Goal: Task Accomplishment & Management: Manage account settings

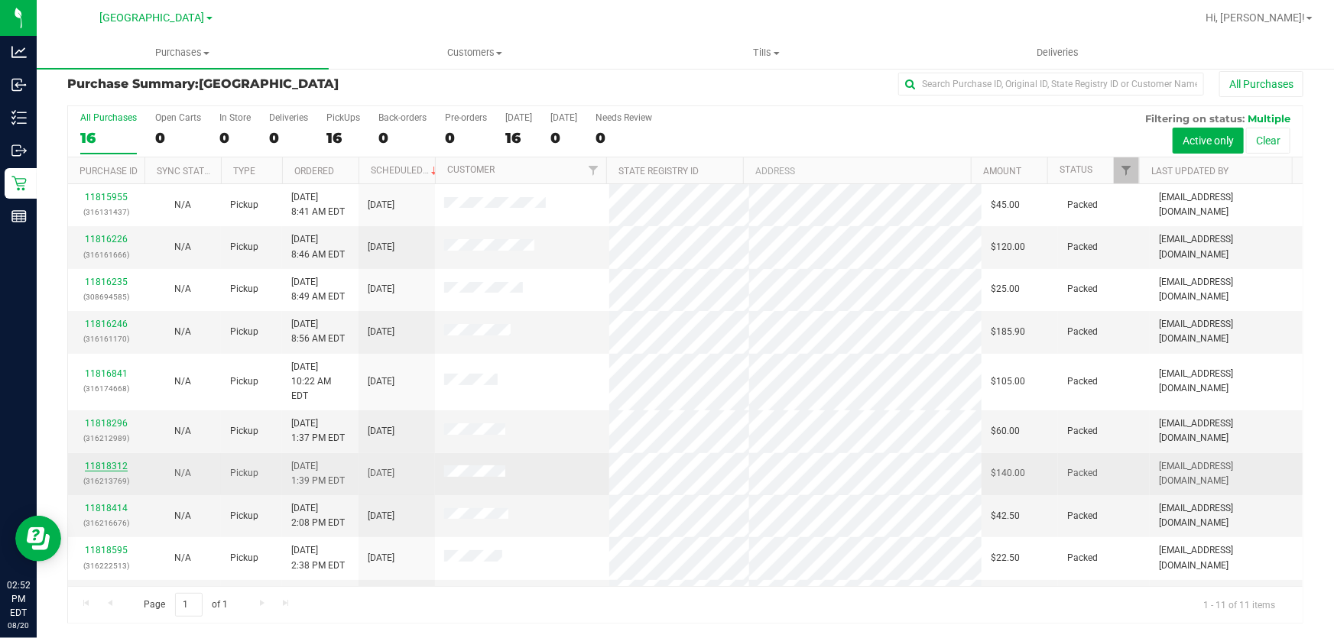
click at [110, 461] on link "11818312" at bounding box center [106, 466] width 43 height 11
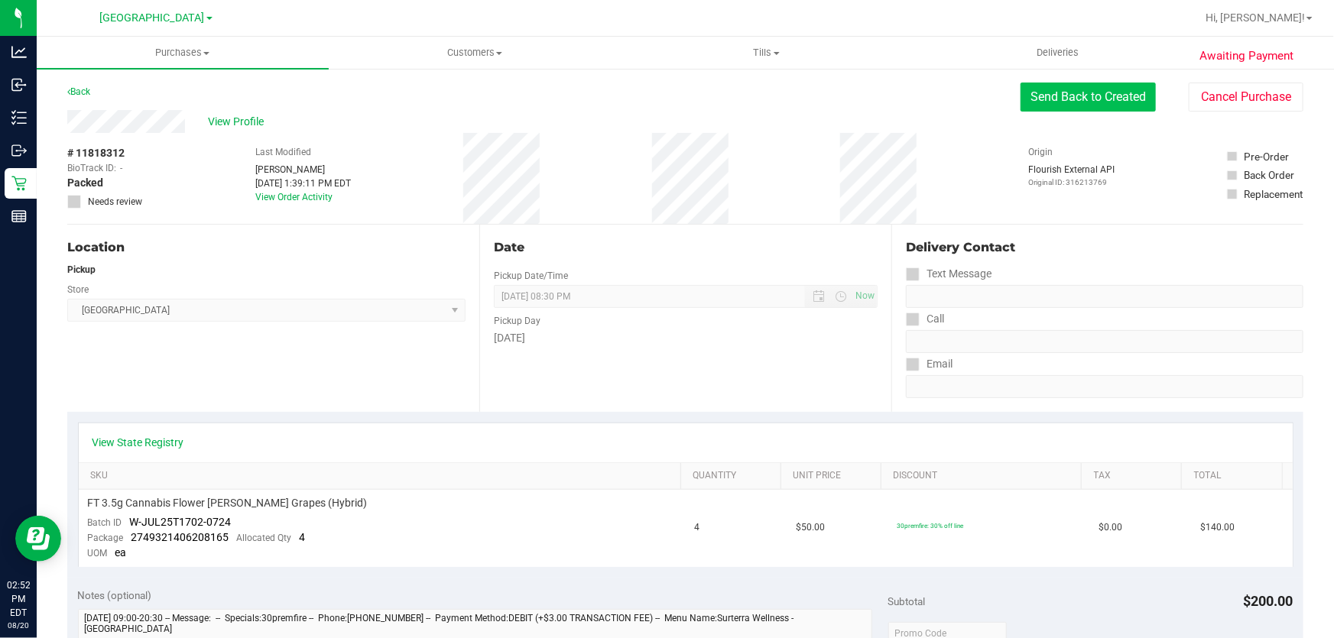
click at [1041, 99] on button "Send Back to Created" at bounding box center [1087, 97] width 135 height 29
drag, startPoint x: 373, startPoint y: 388, endPoint x: 851, endPoint y: 375, distance: 478.6
click at [383, 385] on div "Location Pickup Store [GEOGRAPHIC_DATA] WC Select Store [PERSON_NAME][GEOGRAPHI…" at bounding box center [273, 318] width 412 height 187
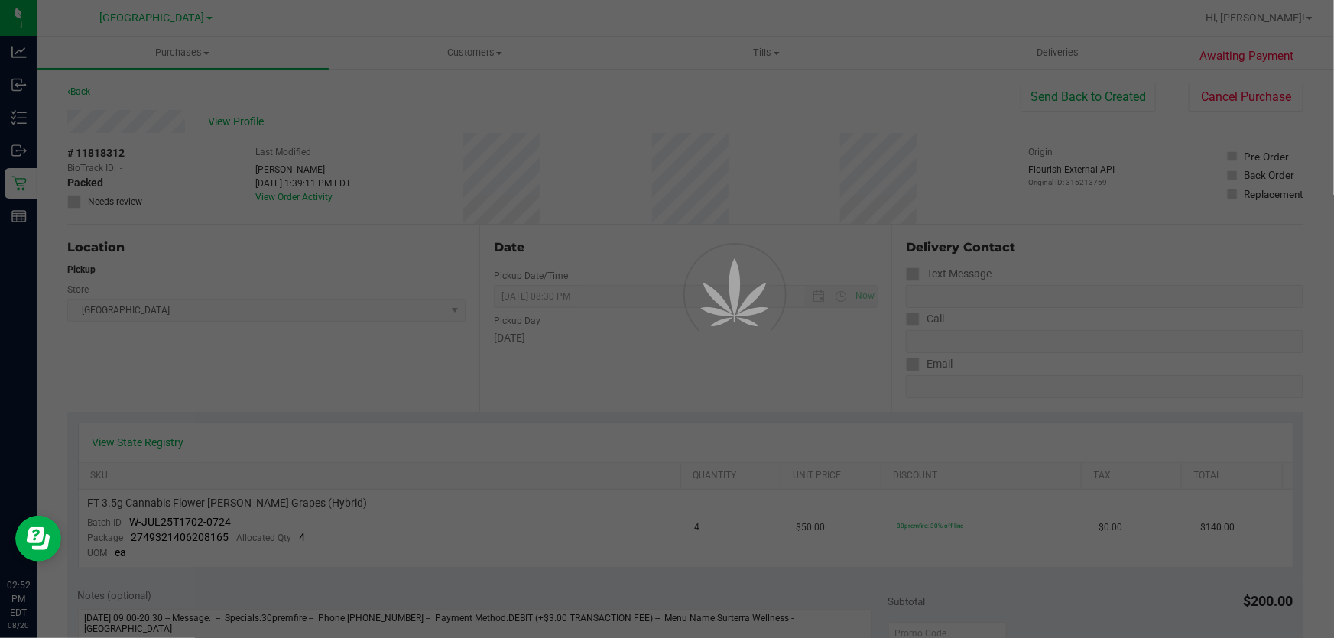
click at [838, 370] on div at bounding box center [667, 319] width 1334 height 638
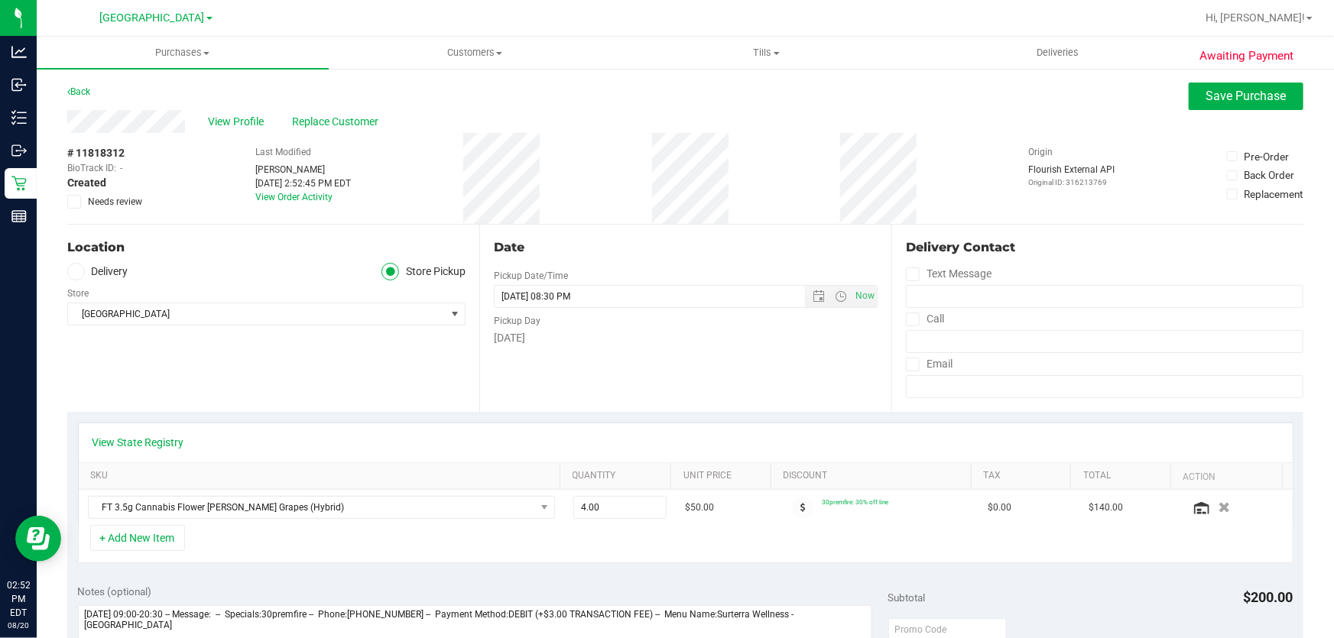
click at [278, 339] on div "Location Delivery Store Pickup Store [GEOGRAPHIC_DATA] WC Select Store [PERSON_…" at bounding box center [273, 318] width 412 height 187
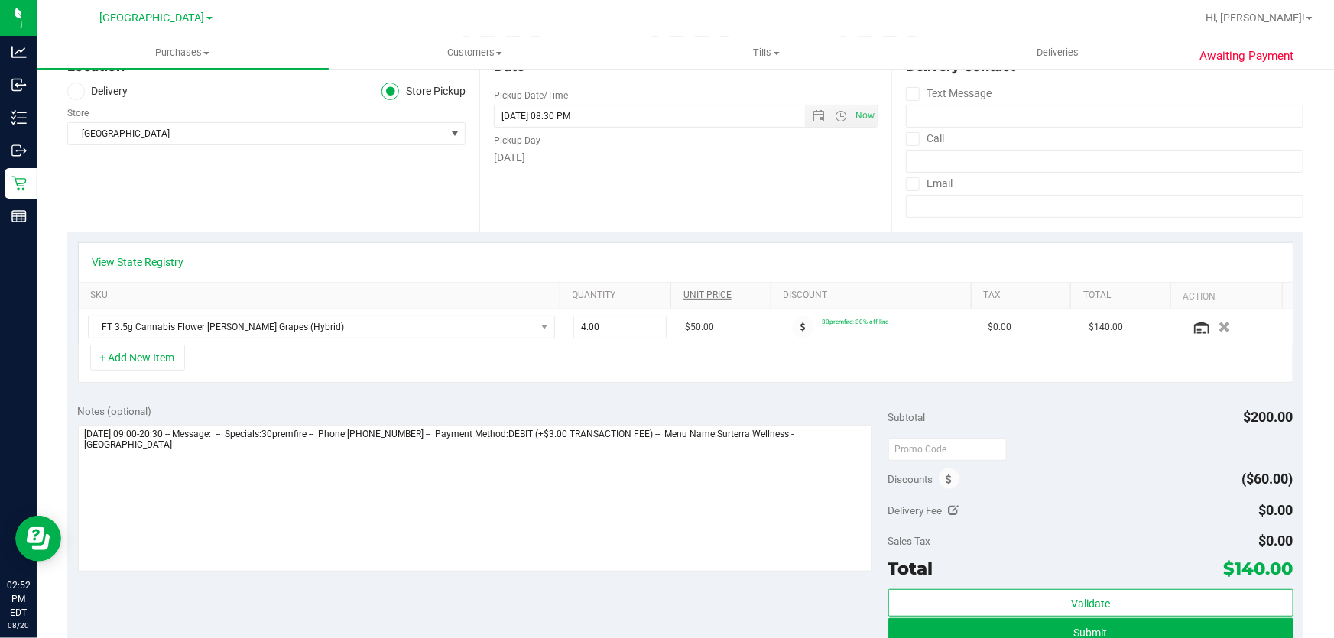
scroll to position [277, 0]
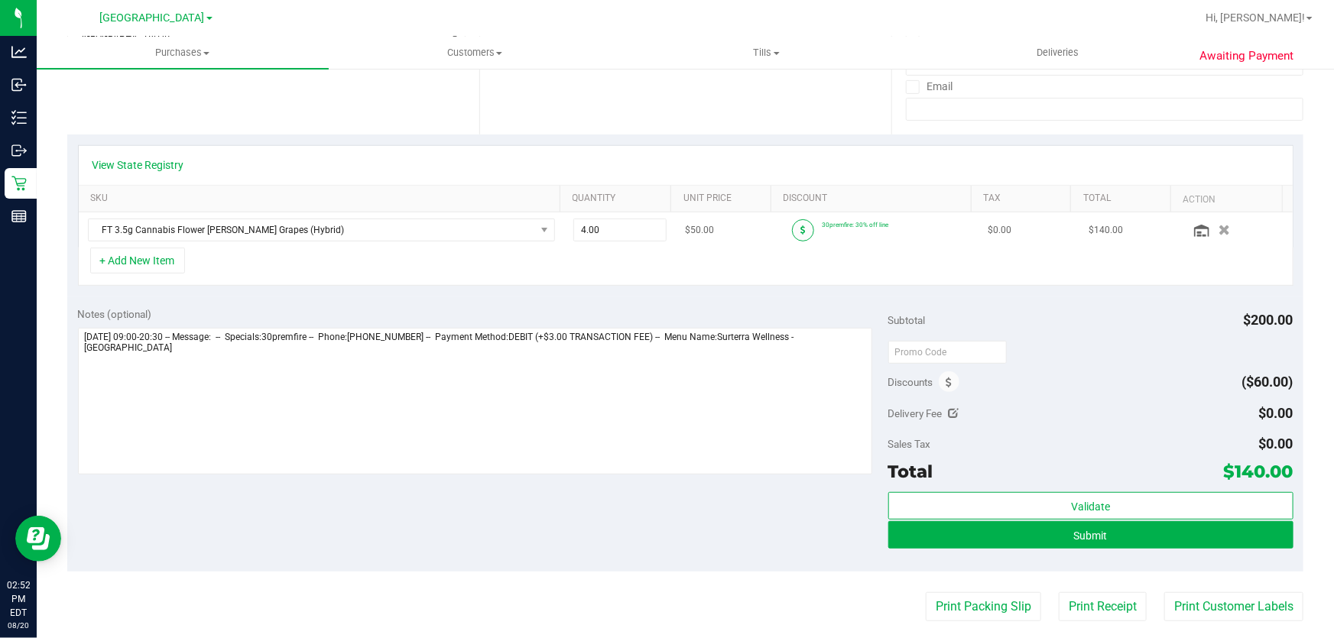
click at [794, 228] on span at bounding box center [803, 230] width 22 height 22
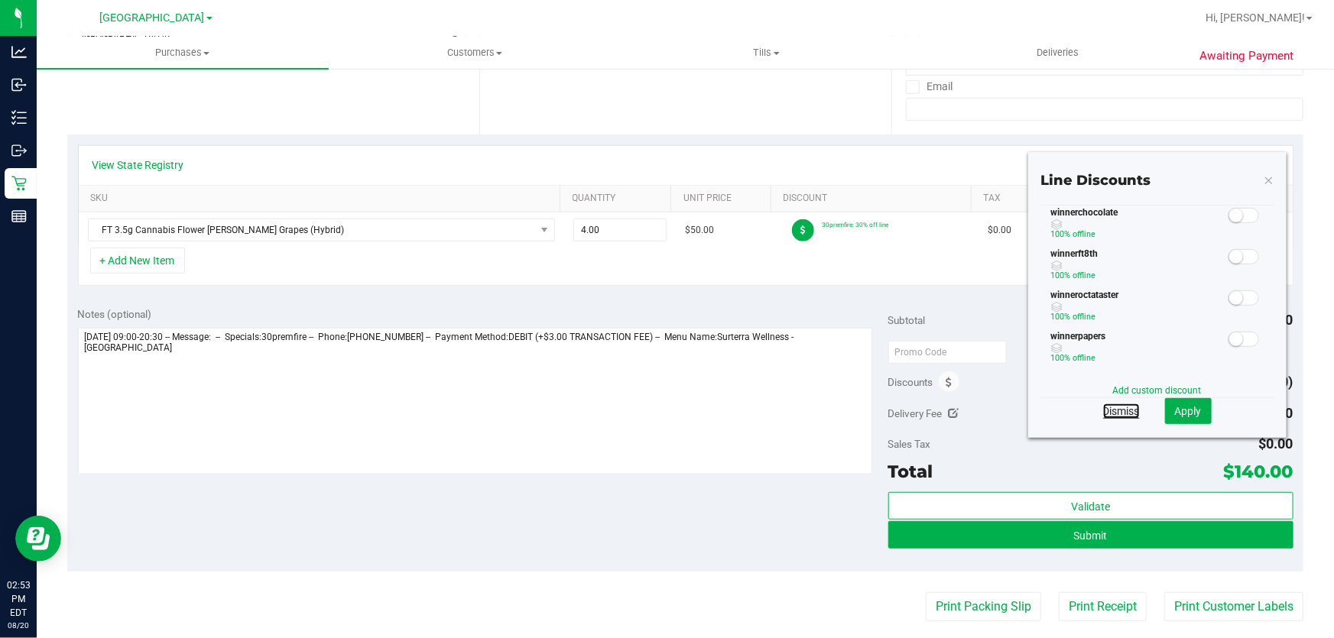
click at [1112, 406] on link "Dismiss" at bounding box center [1121, 410] width 37 height 15
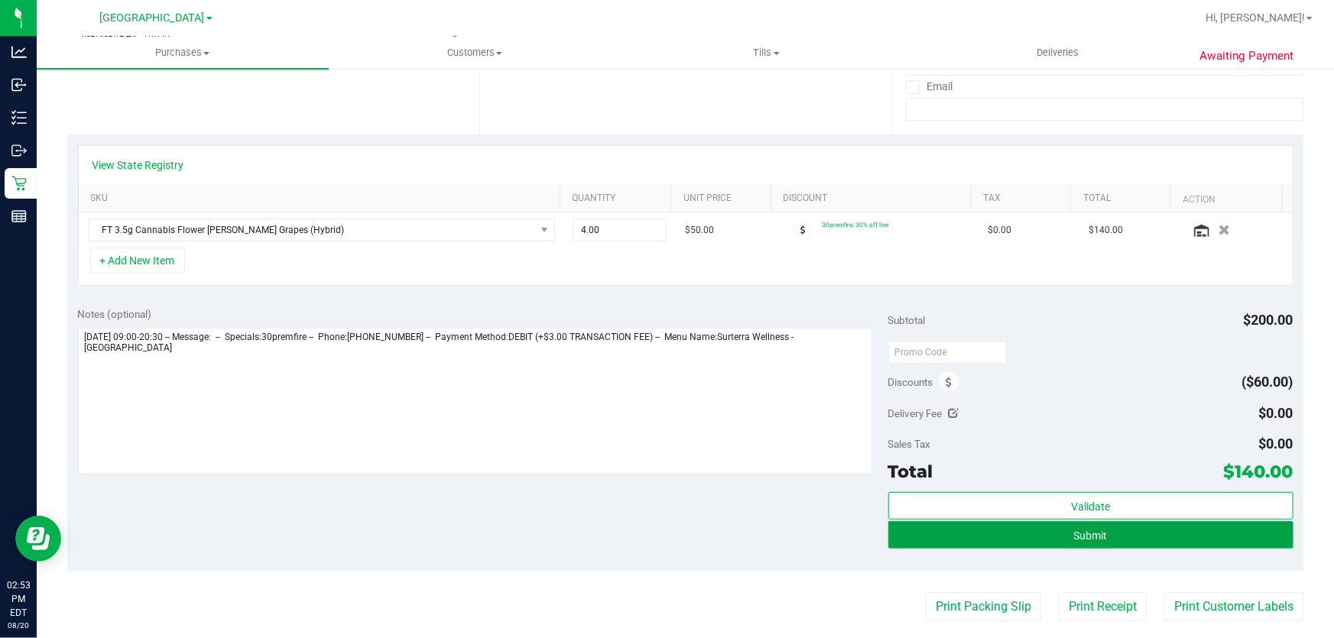
click at [972, 537] on button "Submit" at bounding box center [1090, 535] width 405 height 28
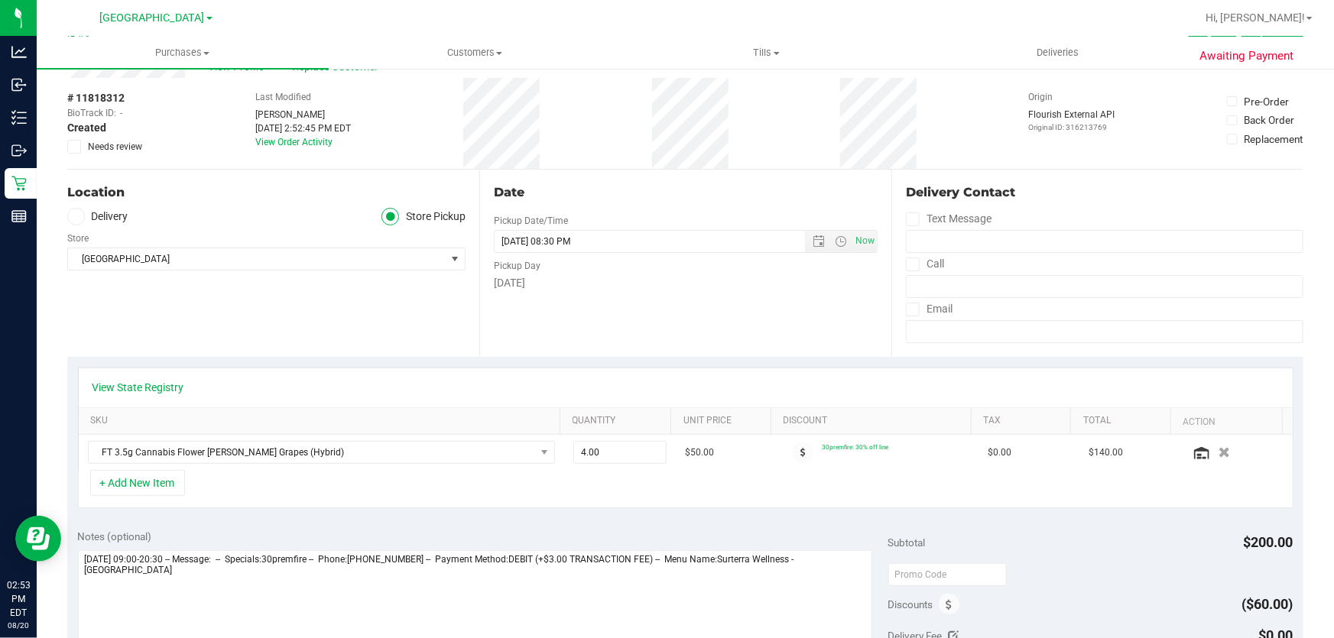
scroll to position [0, 0]
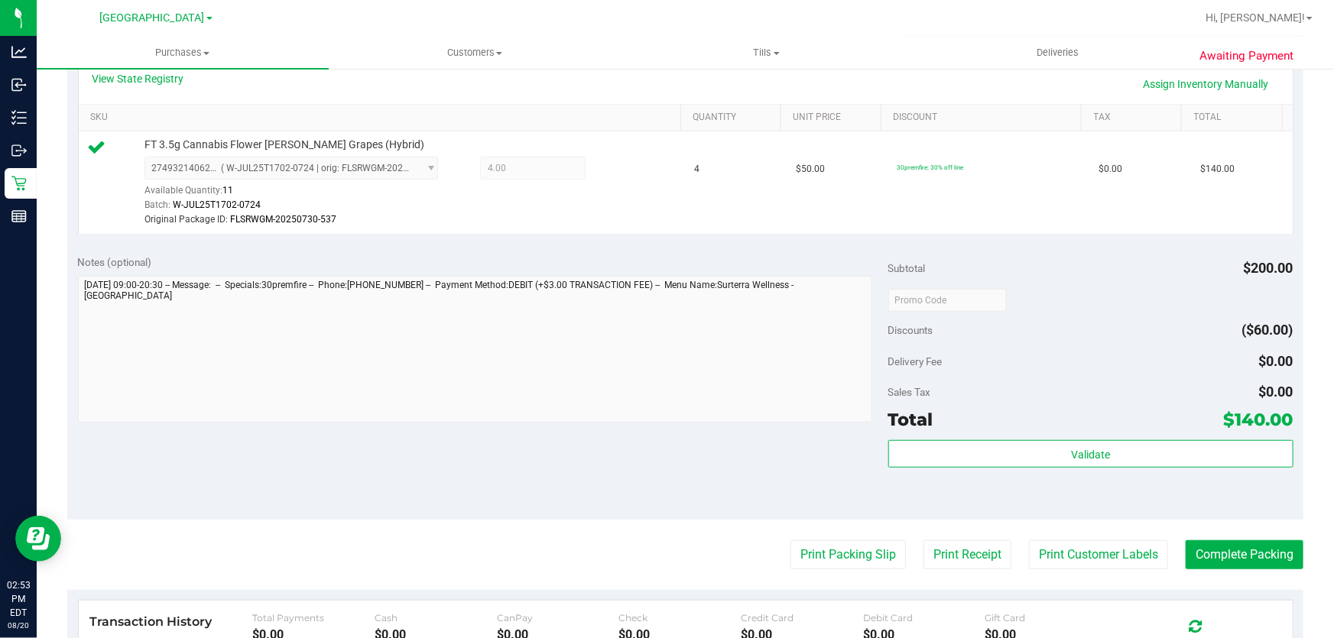
scroll to position [556, 0]
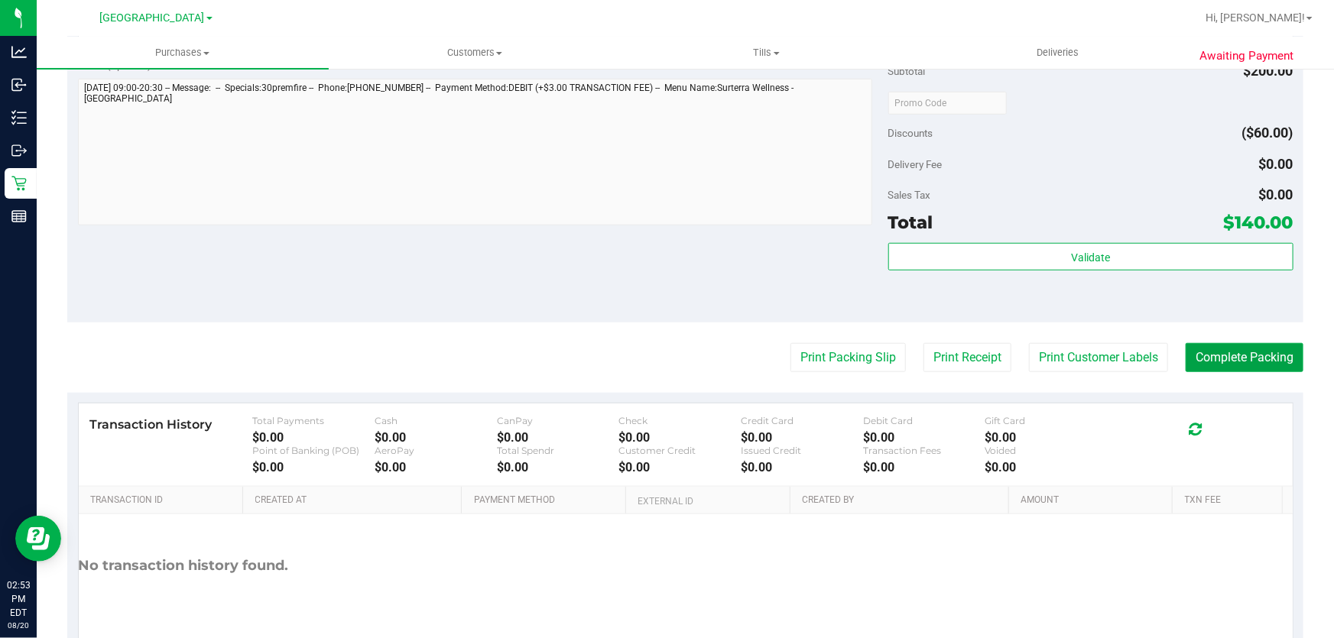
drag, startPoint x: 1219, startPoint y: 355, endPoint x: 258, endPoint y: 214, distance: 971.7
click at [1216, 354] on button "Complete Packing" at bounding box center [1244, 357] width 118 height 29
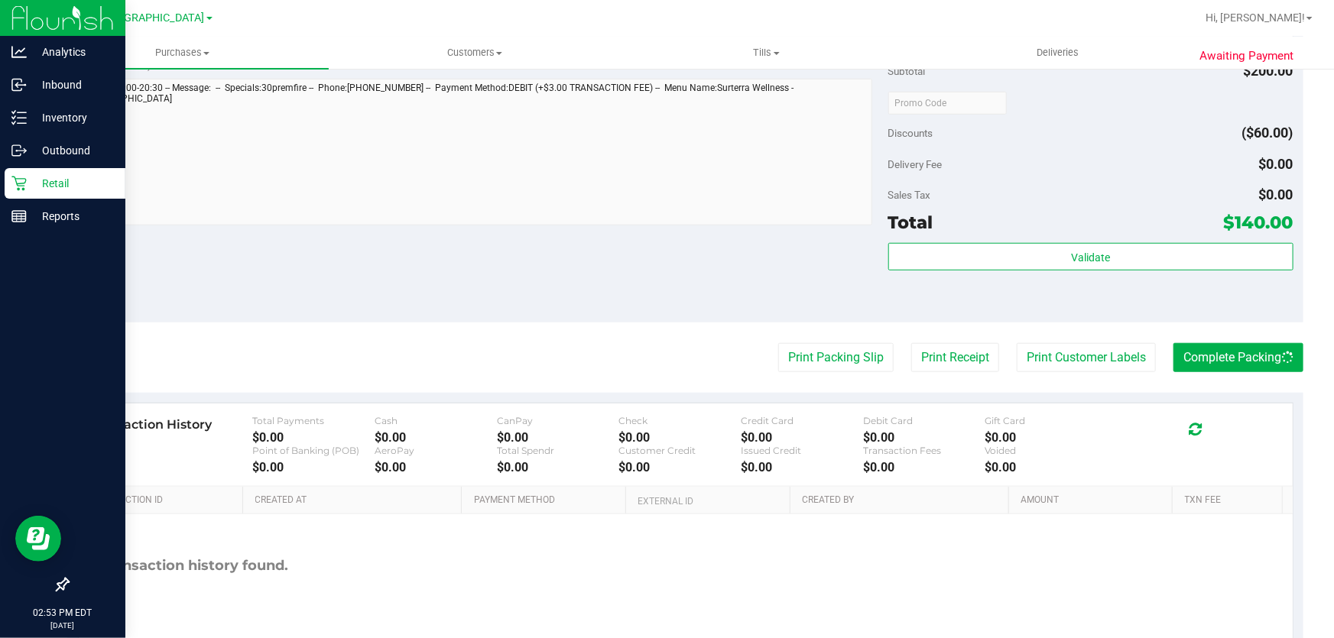
click at [53, 183] on p "Retail" at bounding box center [73, 183] width 92 height 18
